Goal: Task Accomplishment & Management: Manage account settings

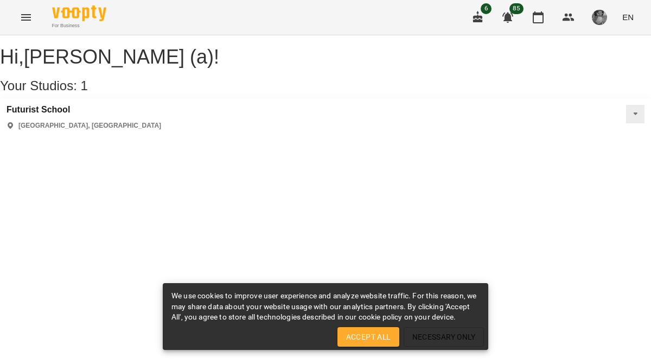
click at [81, 120] on div "[GEOGRAPHIC_DATA] [GEOGRAPHIC_DATA], [GEOGRAPHIC_DATA]" at bounding box center [325, 117] width 651 height 39
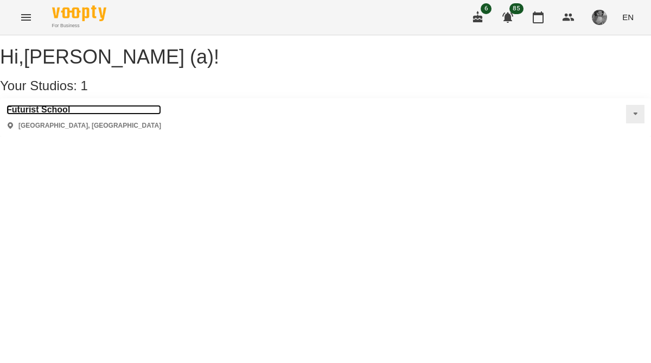
click at [71, 115] on h3 "Futurist School" at bounding box center [84, 110] width 155 height 10
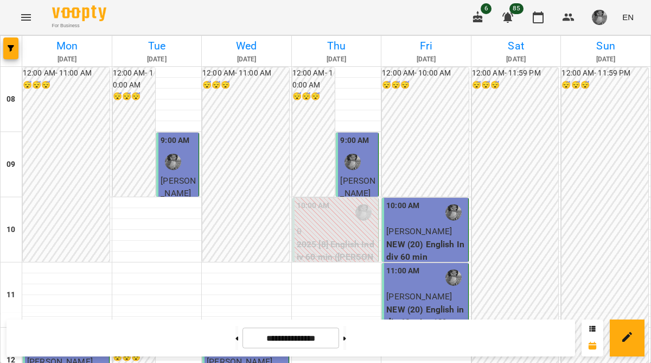
scroll to position [485, 0]
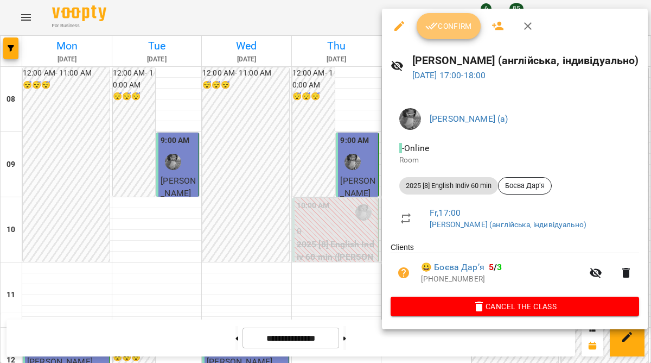
click at [449, 20] on span "Confirm" at bounding box center [449, 26] width 47 height 13
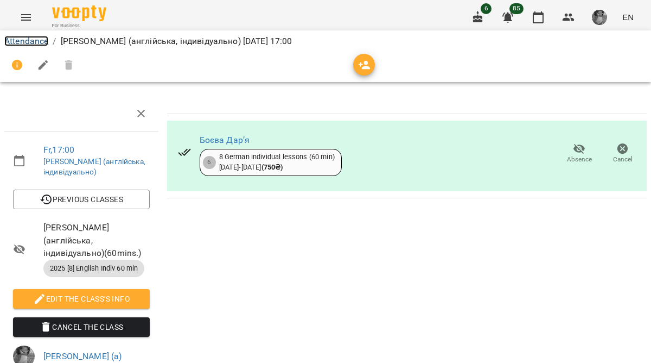
click at [33, 42] on link "Attendance" at bounding box center [26, 41] width 44 height 10
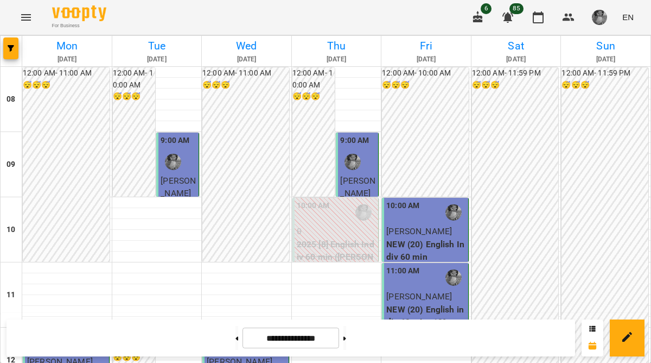
scroll to position [730, 0]
click at [346, 329] on button at bounding box center [345, 338] width 3 height 24
type input "**********"
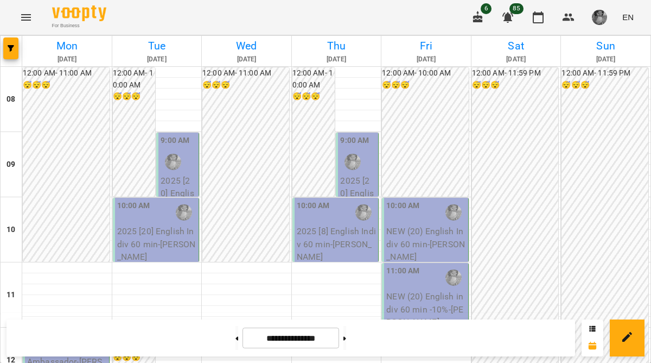
scroll to position [0, 0]
